Goal: Task Accomplishment & Management: Use online tool/utility

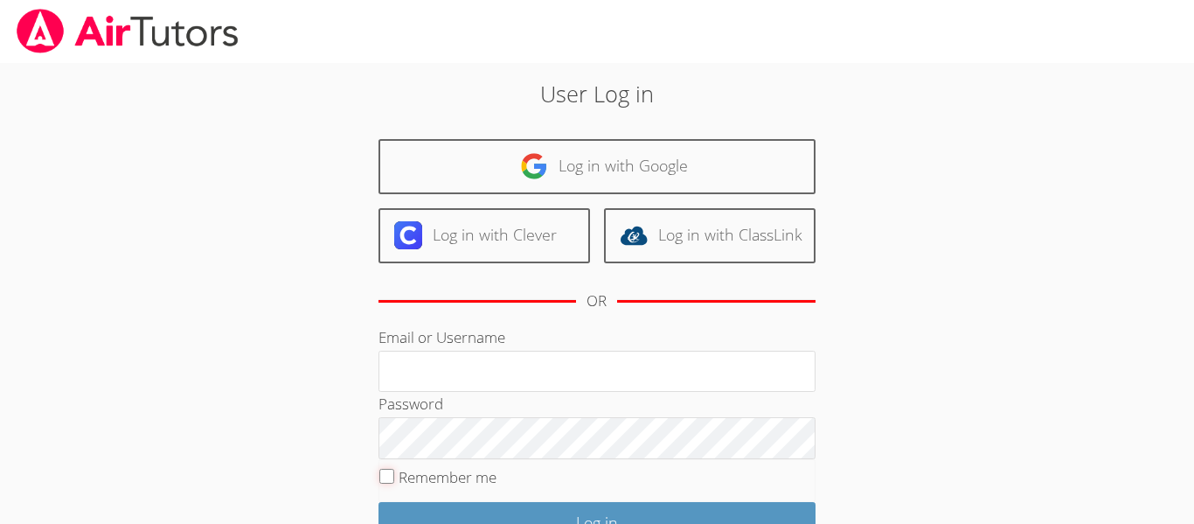
click at [390, 479] on input "Remember me" at bounding box center [387, 476] width 15 height 15
checkbox input "true"
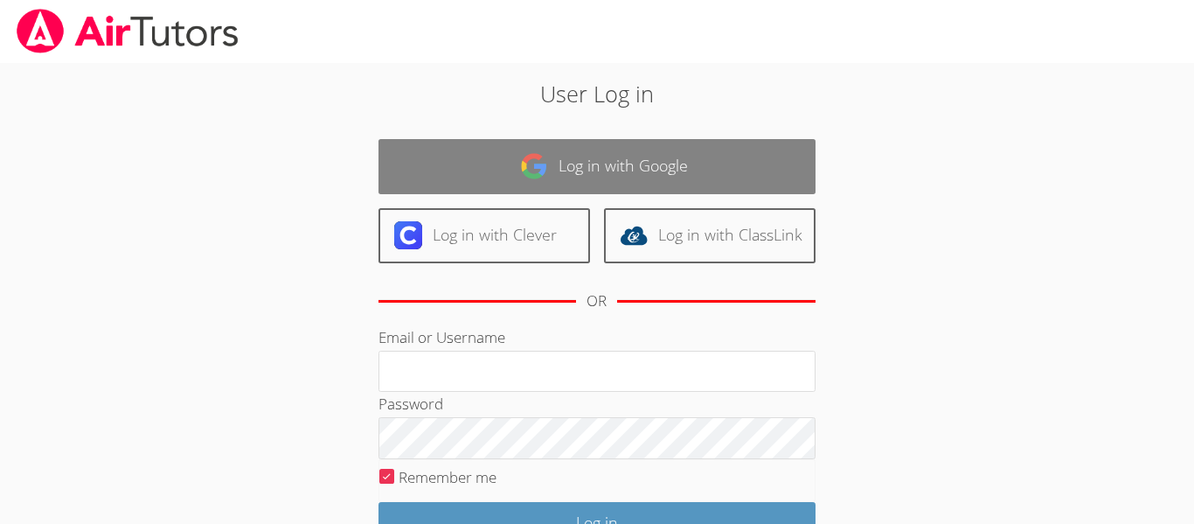
click at [539, 161] on img at bounding box center [534, 166] width 28 height 28
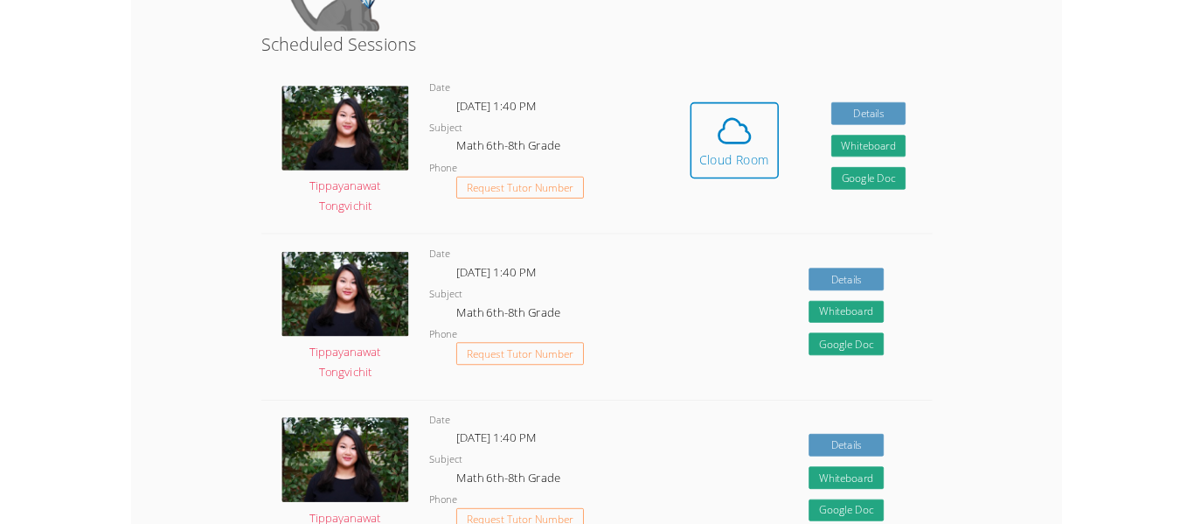
scroll to position [307, 0]
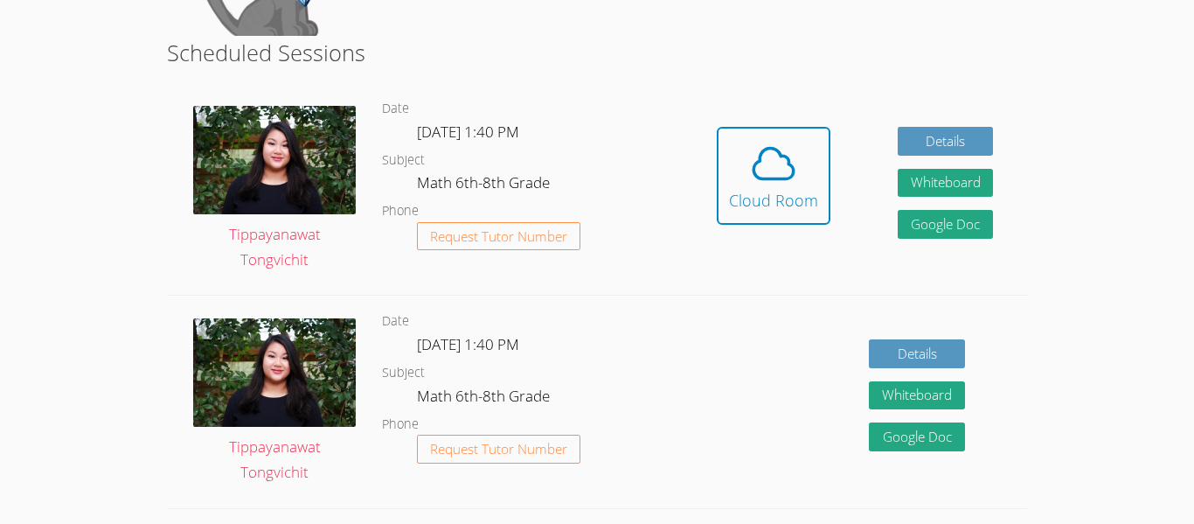
click at [637, 144] on dl "Date [DATE] 1:40 PM Subject Math 6th-8th Grade Phone Request Tutor Number" at bounding box center [532, 189] width 301 height 182
click at [739, 198] on div "Cloud Room" at bounding box center [773, 200] width 89 height 24
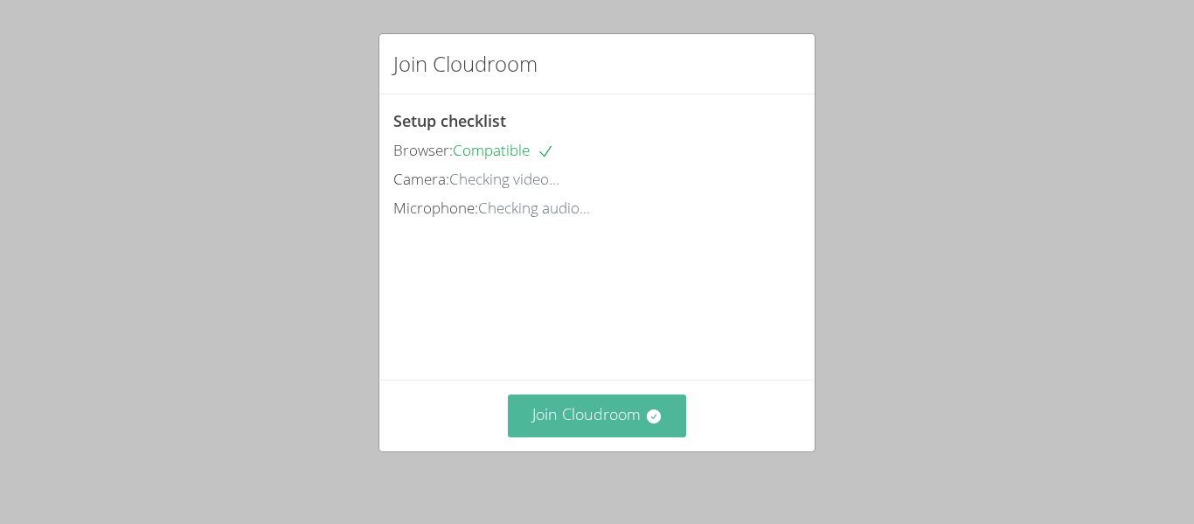
click at [580, 408] on button "Join Cloudroom" at bounding box center [597, 415] width 179 height 43
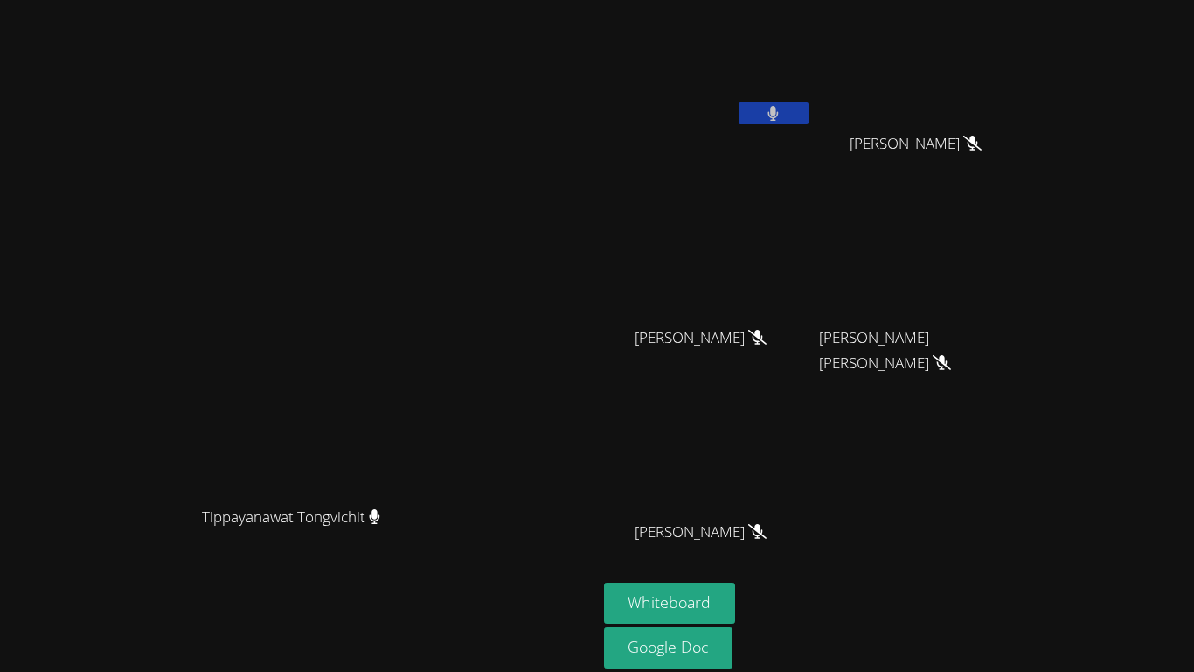
click at [812, 263] on video at bounding box center [708, 259] width 208 height 117
click at [809, 114] on button at bounding box center [774, 113] width 70 height 22
click at [736, 523] on button "Whiteboard" at bounding box center [670, 602] width 132 height 41
click at [982, 145] on span "Isaiah Bittings" at bounding box center [916, 143] width 132 height 25
click at [809, 121] on button at bounding box center [774, 113] width 70 height 22
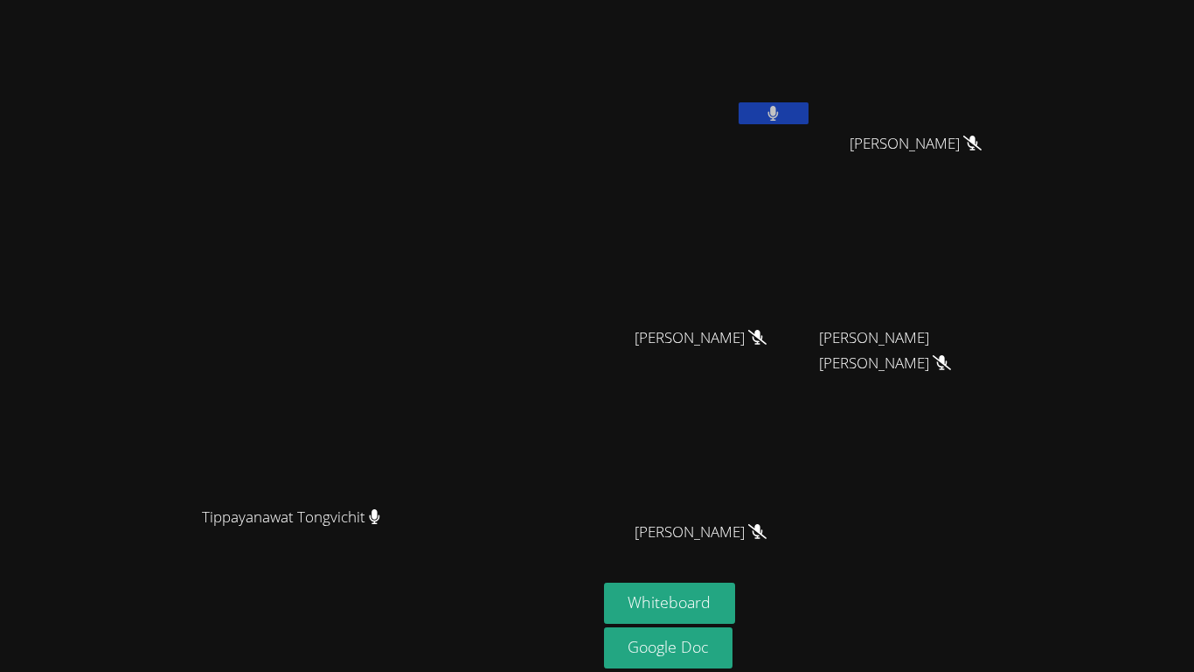
click at [809, 122] on button at bounding box center [774, 113] width 70 height 22
click at [734, 523] on link "Google Doc" at bounding box center [668, 647] width 129 height 41
click at [812, 147] on div "Lexi Lockwich" at bounding box center [708, 100] width 208 height 187
click at [783, 111] on icon at bounding box center [773, 113] width 18 height 15
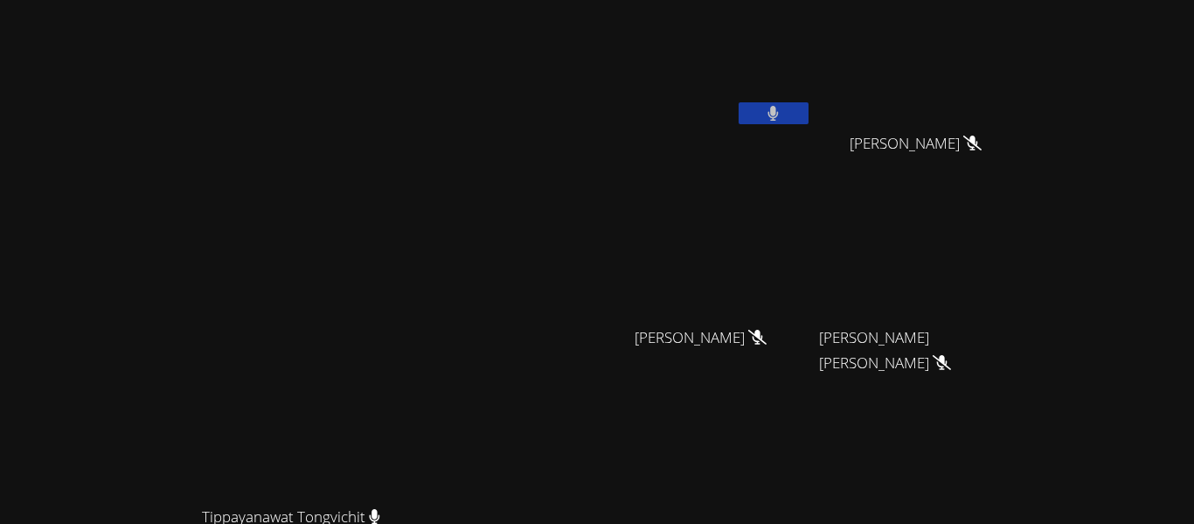
click at [809, 120] on button at bounding box center [774, 113] width 70 height 22
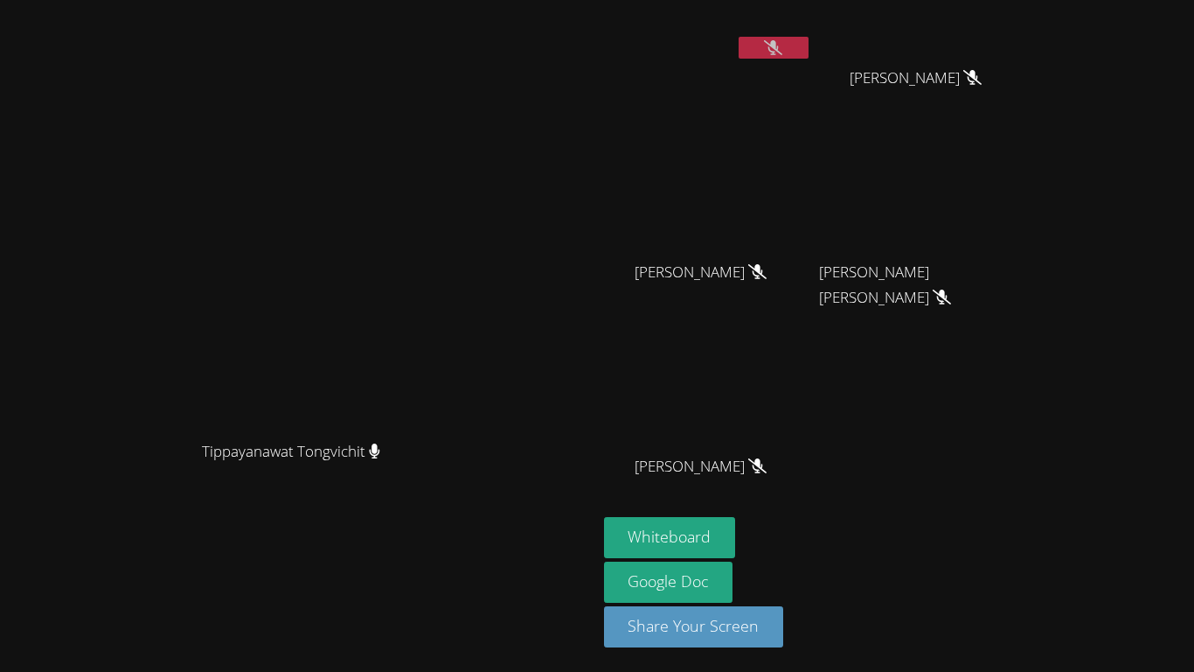
scroll to position [66, 0]
click at [809, 46] on button at bounding box center [774, 48] width 70 height 22
click at [779, 45] on icon at bounding box center [773, 47] width 11 height 15
click at [783, 46] on icon at bounding box center [773, 47] width 18 height 15
click at [779, 46] on icon at bounding box center [773, 47] width 11 height 15
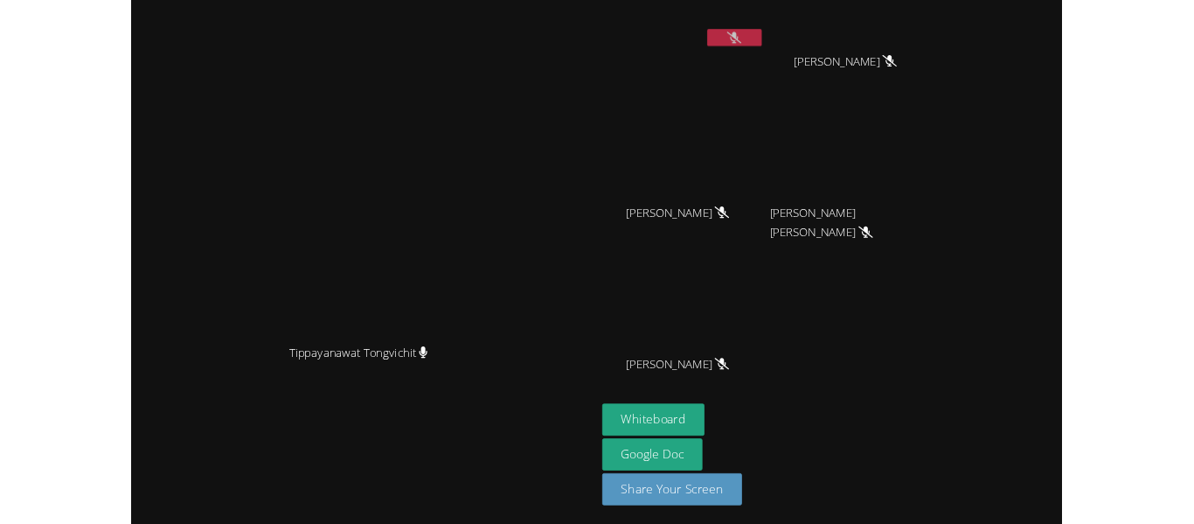
scroll to position [0, 0]
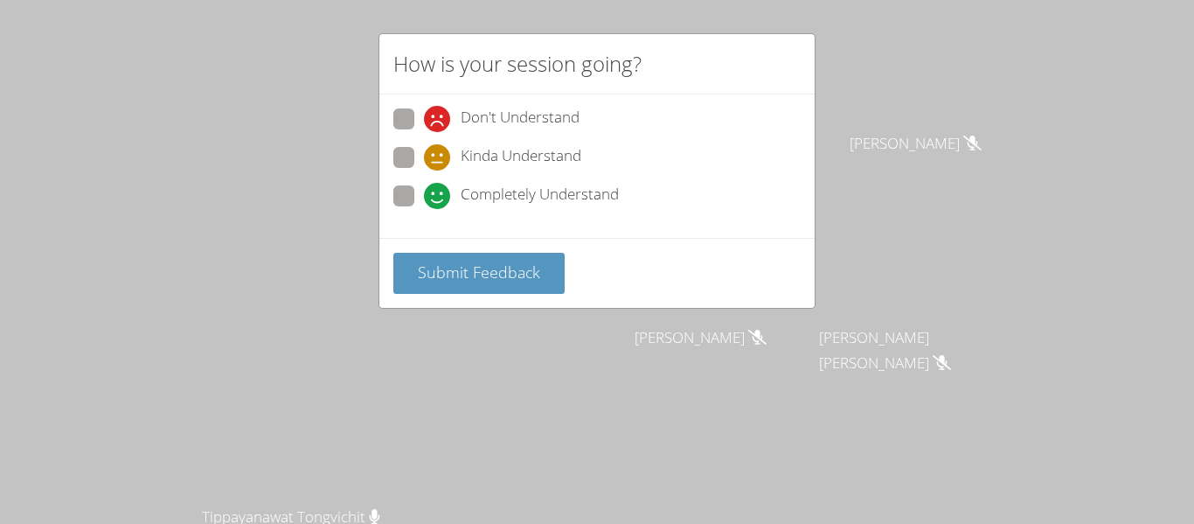
click at [499, 162] on span "Kinda Understand" at bounding box center [521, 157] width 121 height 26
click at [439, 162] on input "Kinda Understand" at bounding box center [431, 154] width 15 height 15
radio input "true"
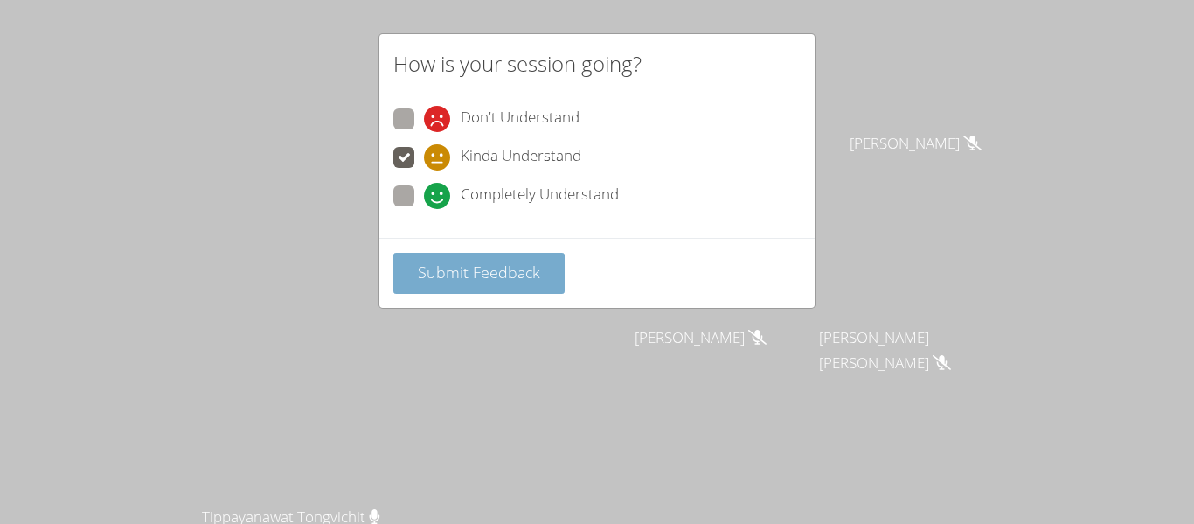
click at [461, 270] on span "Submit Feedback" at bounding box center [479, 271] width 122 height 21
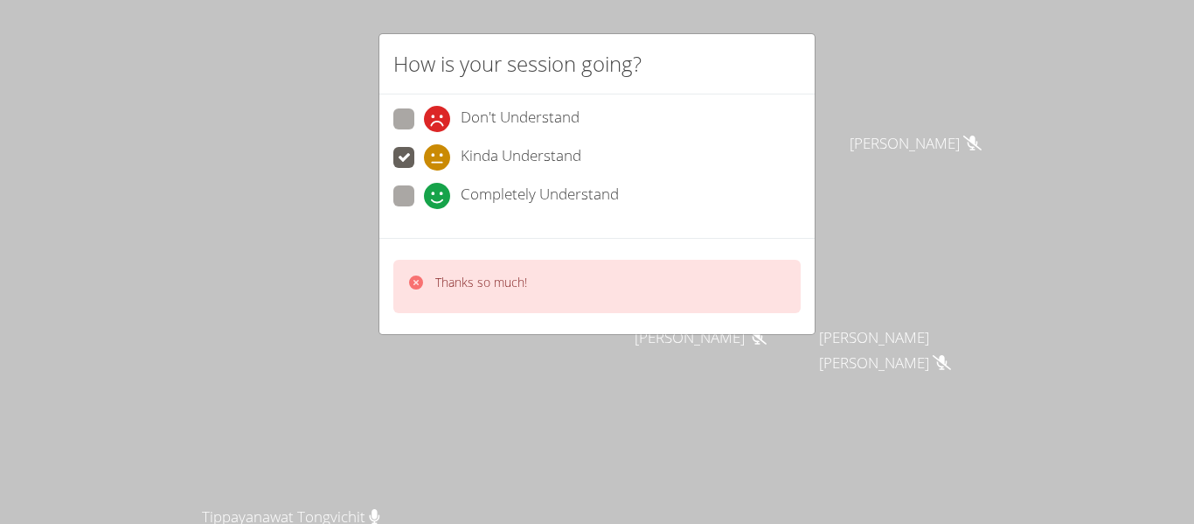
click at [609, 376] on div "How is your session going? Don't Understand Kinda Understand Completely Underst…" at bounding box center [597, 262] width 1194 height 524
click at [783, 75] on div "How is your session going?" at bounding box center [597, 64] width 435 height 60
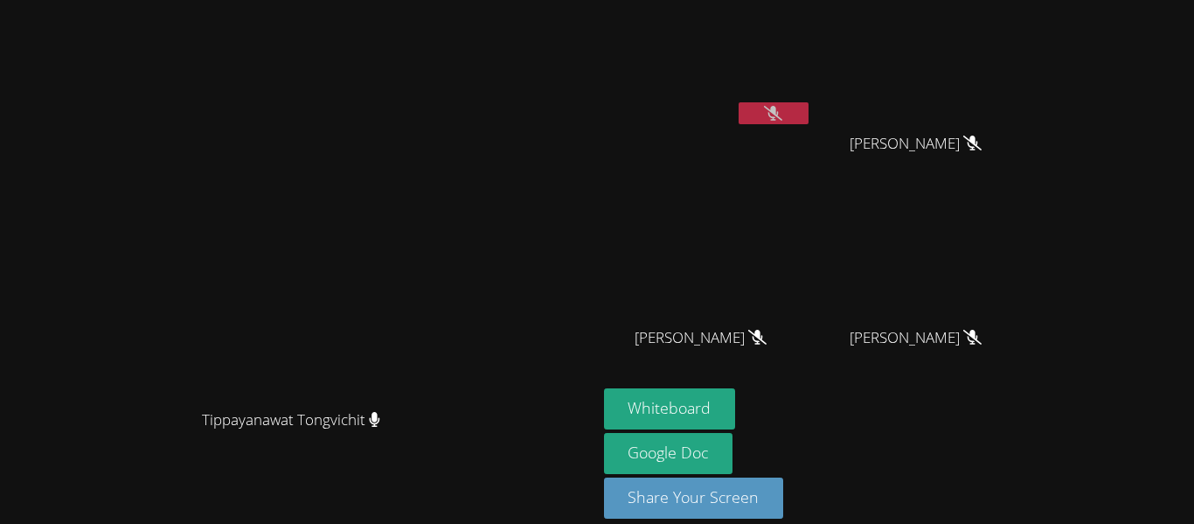
click at [783, 118] on icon at bounding box center [773, 113] width 18 height 15
